Goal: Transaction & Acquisition: Obtain resource

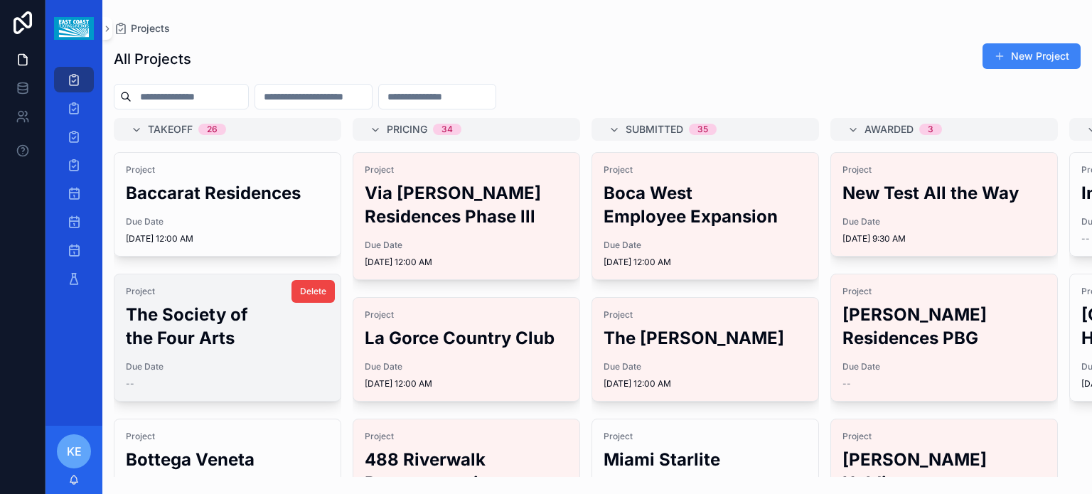
click at [205, 340] on h2 "The Society of the Four Arts" at bounding box center [227, 326] width 203 height 47
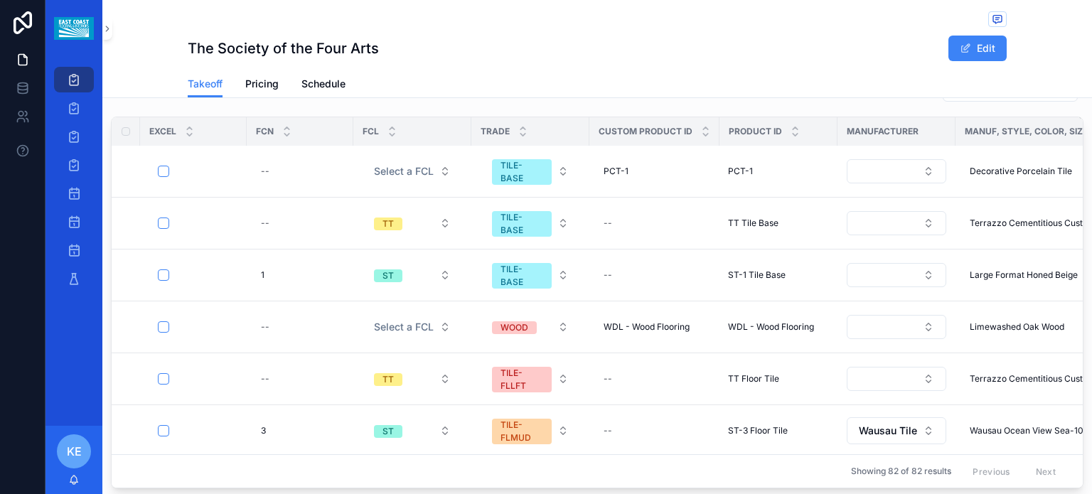
scroll to position [785, 0]
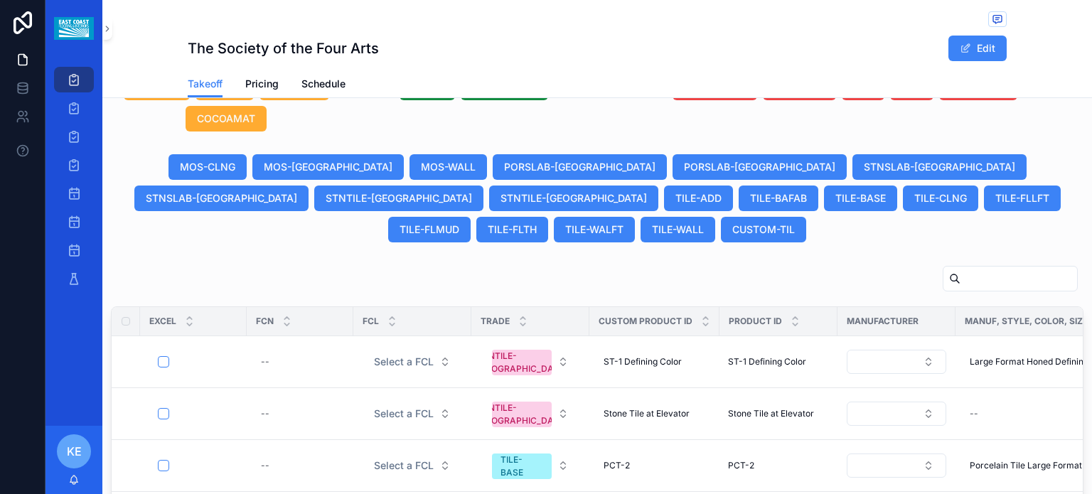
click at [960, 269] on input "scrollable content" at bounding box center [1018, 279] width 117 height 20
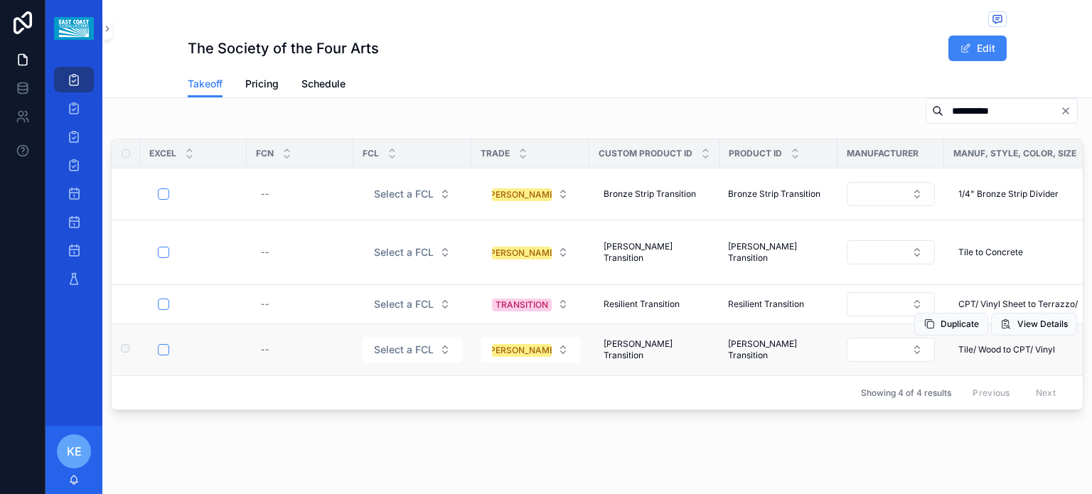
scroll to position [958, 0]
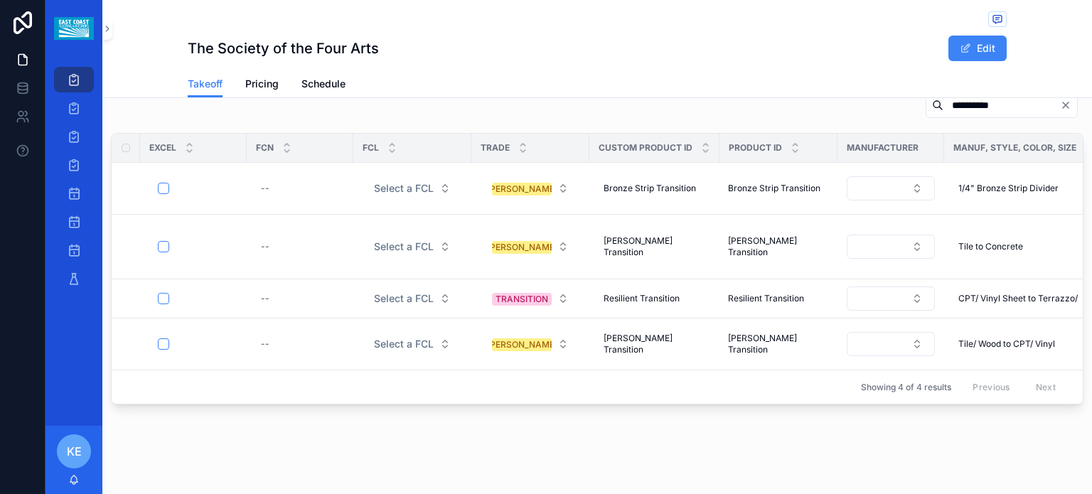
type input "**********"
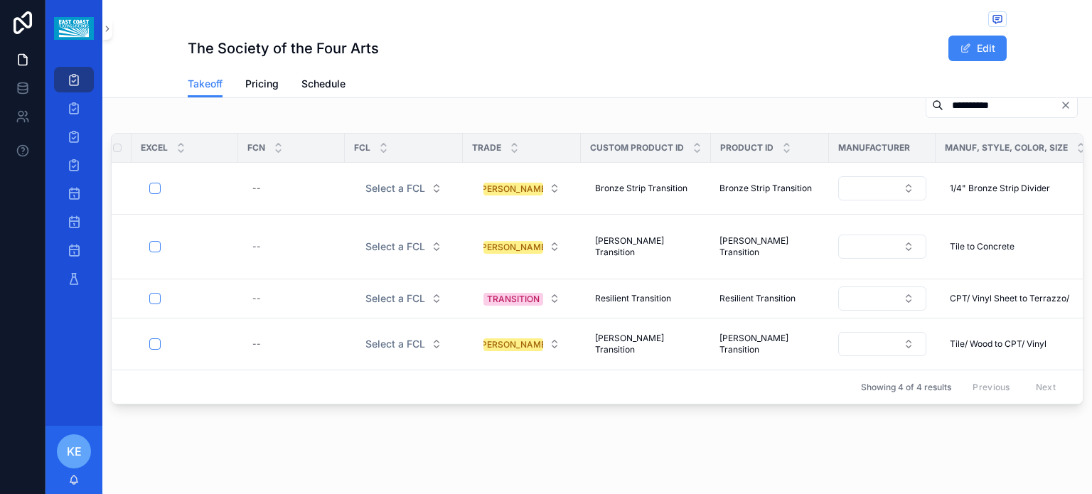
scroll to position [0, 0]
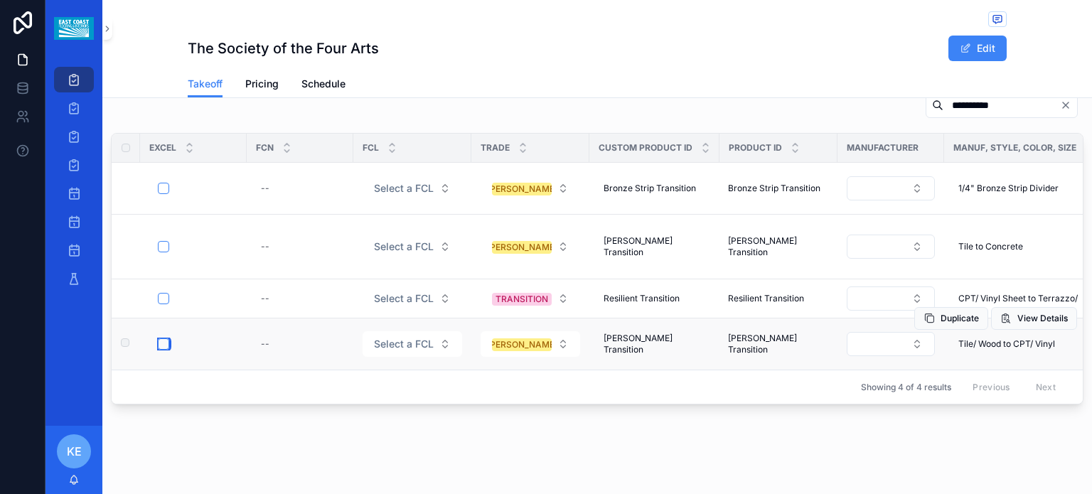
click at [159, 338] on button "scrollable content" at bounding box center [163, 343] width 11 height 11
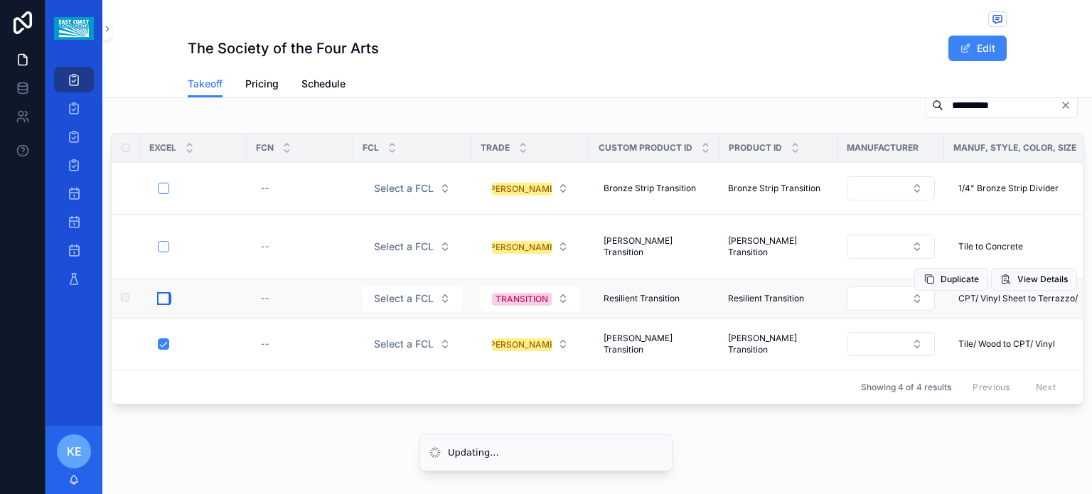
click at [165, 293] on button "scrollable content" at bounding box center [163, 298] width 11 height 11
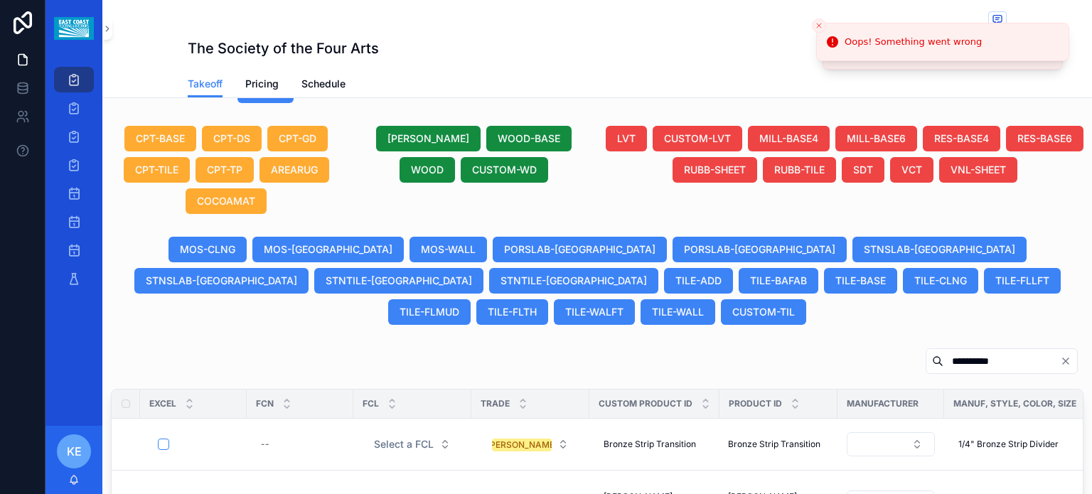
scroll to position [782, 0]
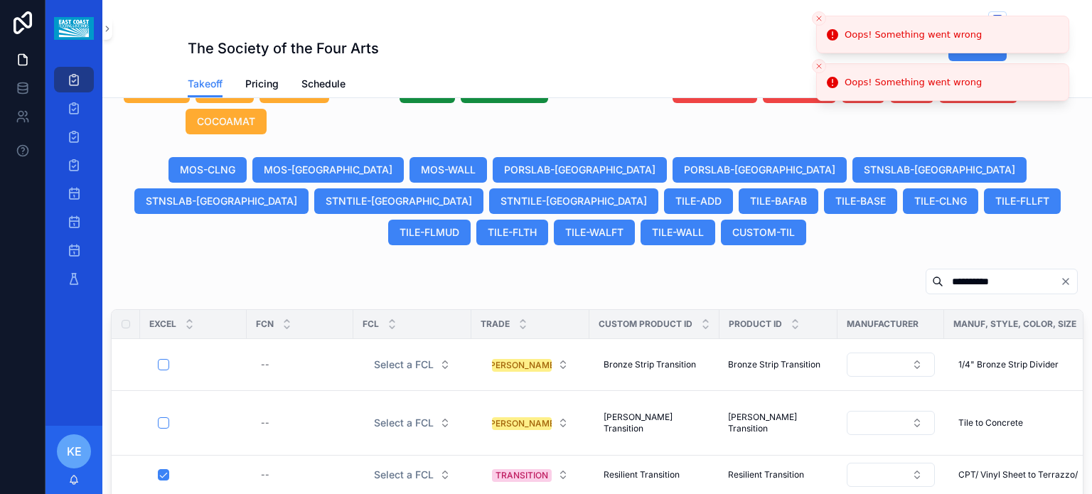
click at [820, 22] on icon "Close toast" at bounding box center [819, 18] width 9 height 9
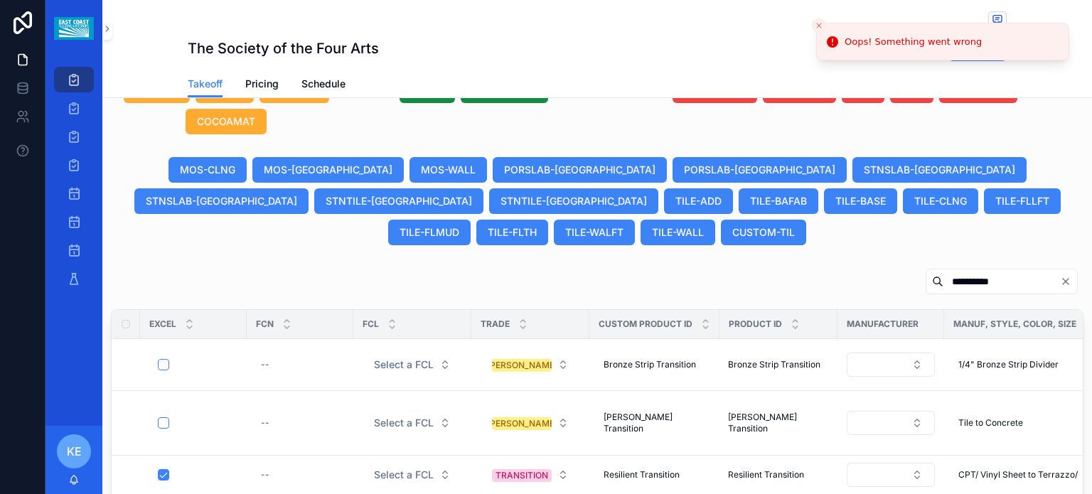
click at [819, 22] on icon "Close toast" at bounding box center [819, 25] width 9 height 9
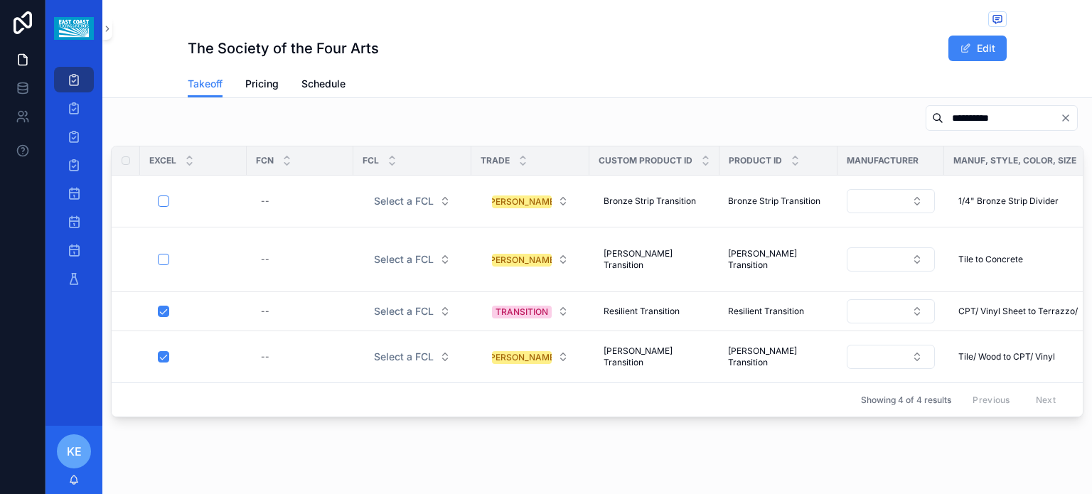
scroll to position [958, 0]
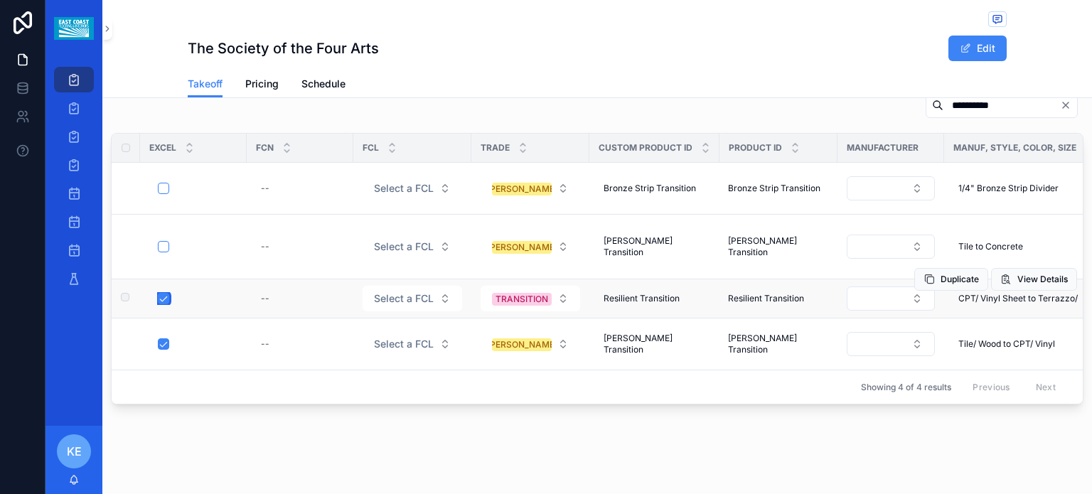
click at [161, 293] on button "scrollable content" at bounding box center [163, 298] width 11 height 11
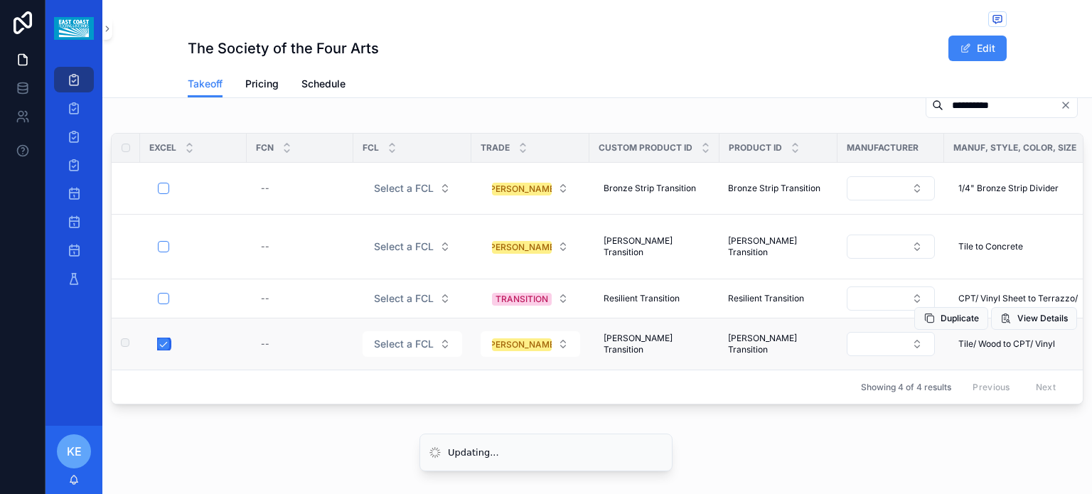
click at [161, 338] on button "scrollable content" at bounding box center [163, 343] width 11 height 11
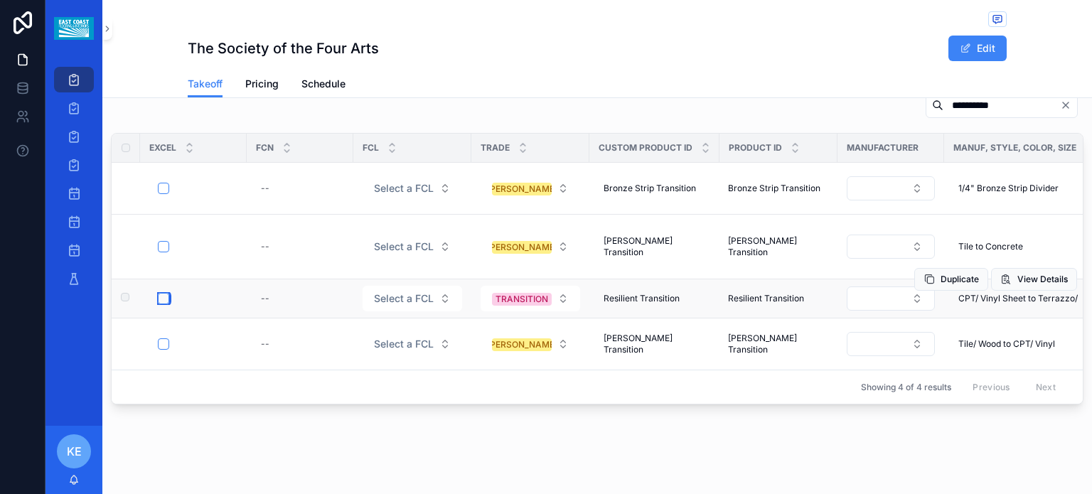
click at [162, 293] on button "scrollable content" at bounding box center [163, 298] width 11 height 11
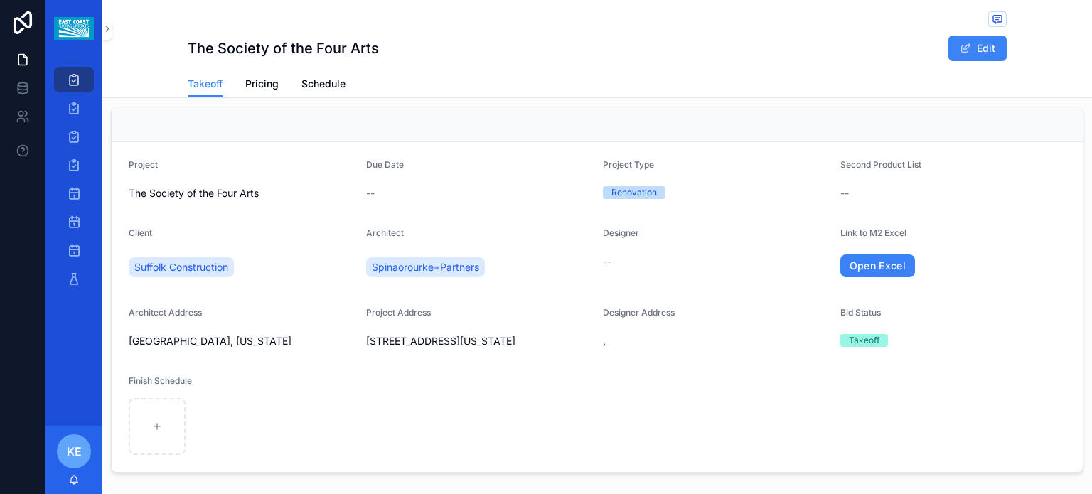
scroll to position [0, 0]
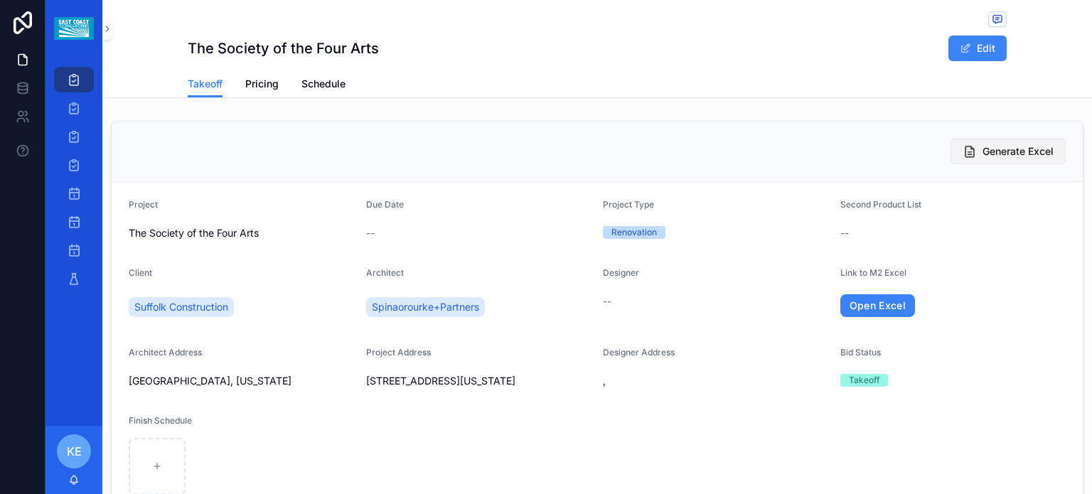
click at [998, 154] on span "Generate Excel" at bounding box center [1017, 151] width 71 height 14
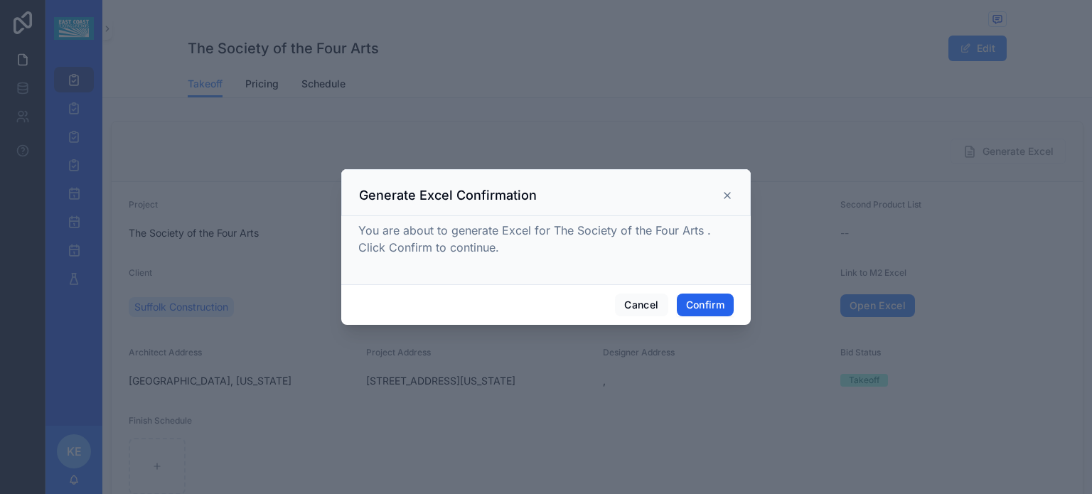
click at [709, 298] on button "Confirm" at bounding box center [705, 305] width 57 height 23
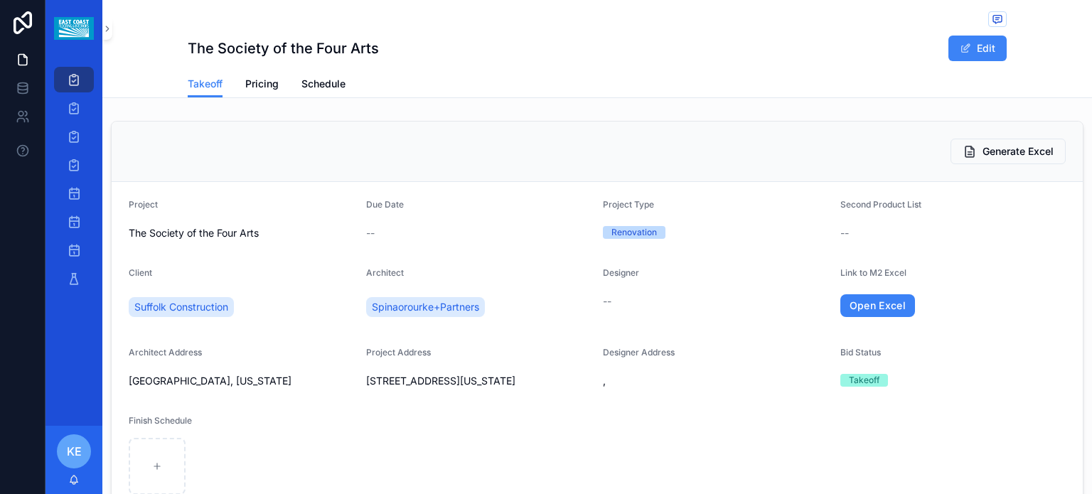
click at [880, 308] on link "Open Excel" at bounding box center [877, 305] width 75 height 23
